Goal: Task Accomplishment & Management: Manage account settings

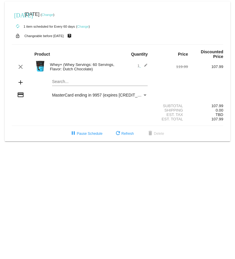
click at [84, 27] on link "Change" at bounding box center [82, 27] width 11 height 4
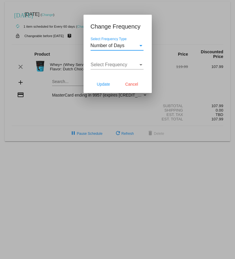
click at [141, 46] on div "Select Frequency Type" at bounding box center [141, 45] width 3 height 1
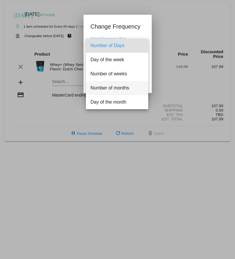
click at [138, 85] on span "Number of months" at bounding box center [117, 88] width 53 height 14
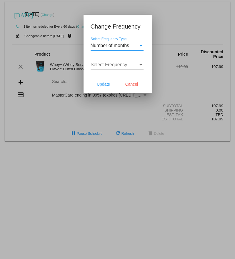
click at [138, 66] on div "Select Frequency" at bounding box center [140, 64] width 5 height 5
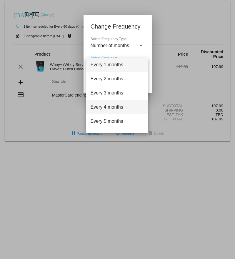
click at [119, 106] on span "Every 4 months" at bounding box center [117, 107] width 53 height 14
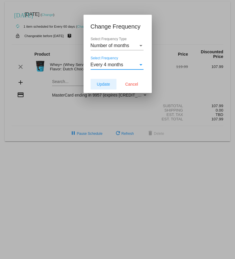
click at [98, 83] on span "Update" at bounding box center [103, 84] width 13 height 5
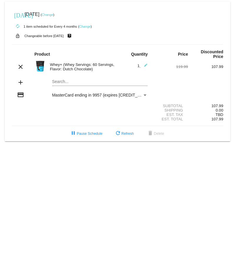
click at [53, 14] on link "Change" at bounding box center [47, 15] width 11 height 4
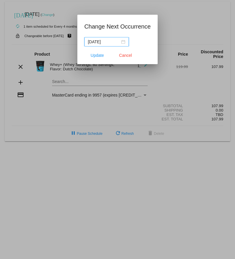
click at [112, 41] on input "2025-09-22" at bounding box center [104, 42] width 32 height 6
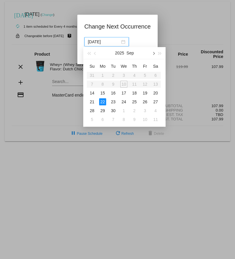
click at [155, 52] on button "button" at bounding box center [153, 53] width 6 height 12
click at [104, 86] on div "3" at bounding box center [102, 84] width 7 height 7
type input "2025-11-03"
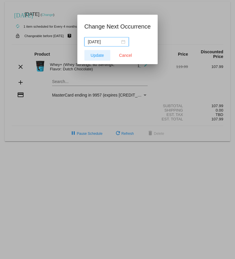
click at [93, 54] on span "Update" at bounding box center [97, 55] width 13 height 5
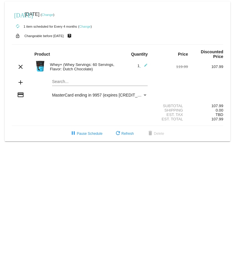
click at [86, 26] on link "Change" at bounding box center [84, 27] width 11 height 4
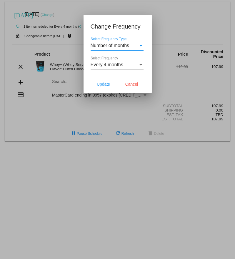
click at [115, 65] on span "Every 4 months" at bounding box center [107, 64] width 33 height 5
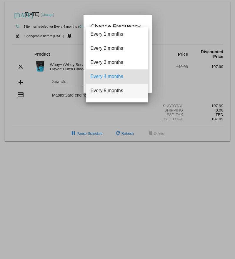
scroll to position [12, 0]
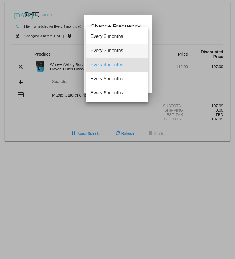
click at [105, 52] on span "Every 3 months" at bounding box center [117, 51] width 53 height 14
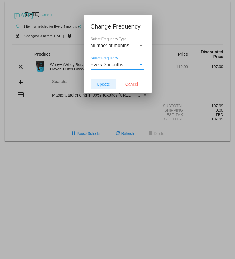
click at [107, 84] on span "Update" at bounding box center [103, 84] width 13 height 5
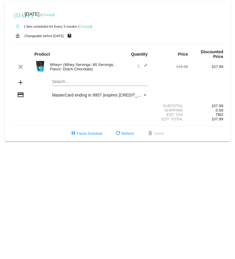
click at [17, 14] on mat-icon "[DATE]" at bounding box center [17, 14] width 7 height 7
click at [18, 25] on mat-icon "autorenew" at bounding box center [17, 26] width 7 height 7
